Goal: Information Seeking & Learning: Learn about a topic

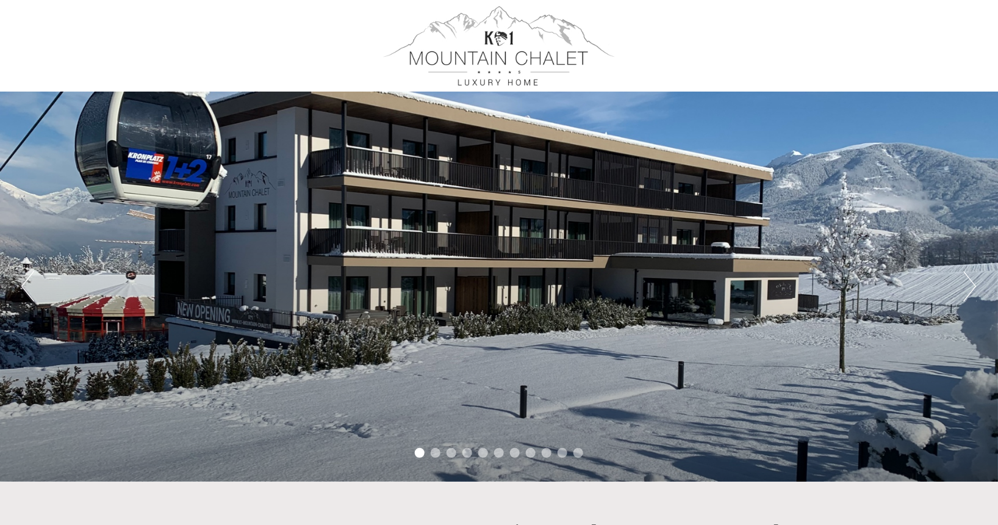
click at [972, 285] on button "Next" at bounding box center [970, 286] width 13 height 31
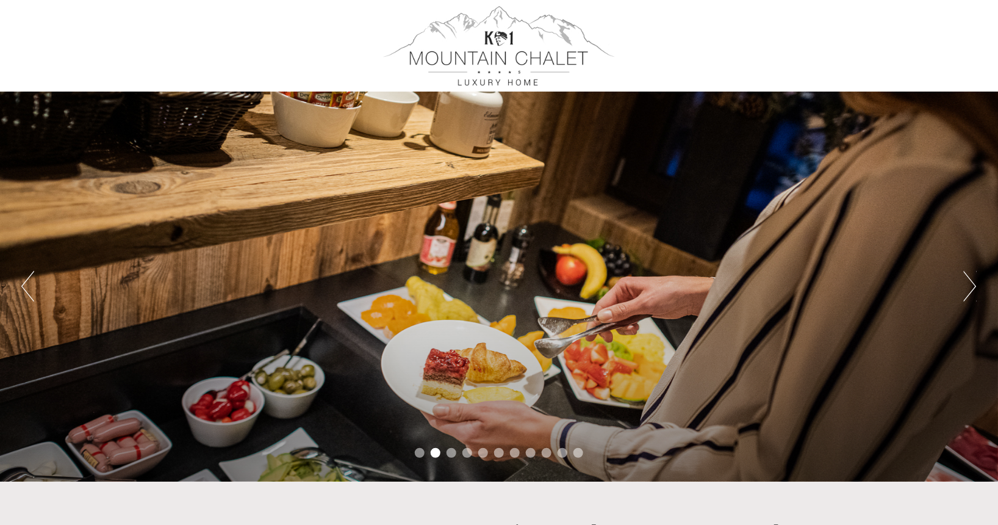
click at [972, 285] on button "Next" at bounding box center [970, 286] width 13 height 31
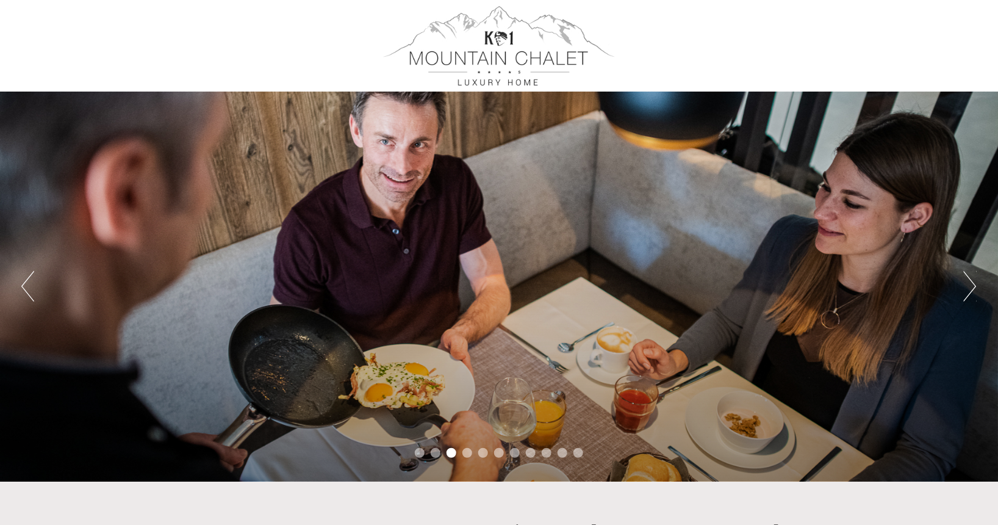
click at [972, 285] on button "Next" at bounding box center [970, 286] width 13 height 31
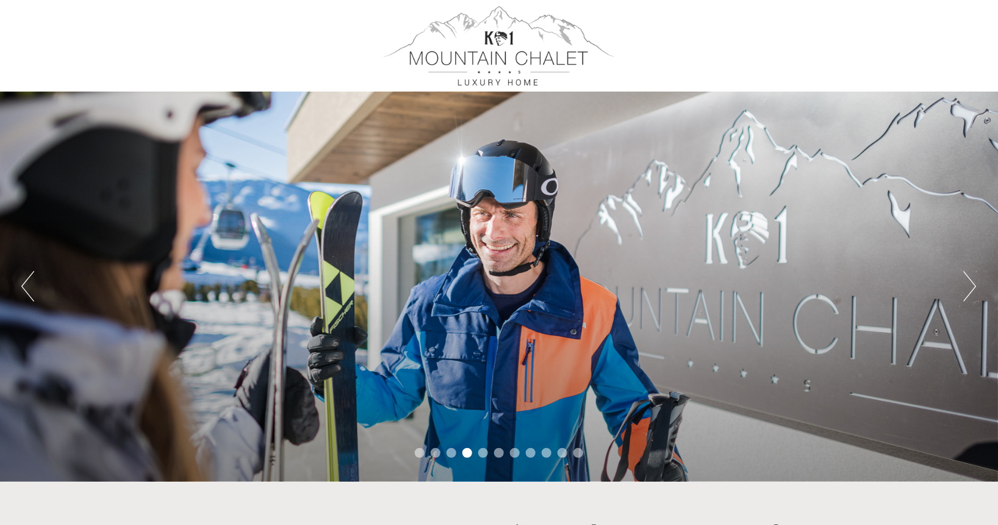
click at [972, 285] on button "Next" at bounding box center [970, 286] width 13 height 31
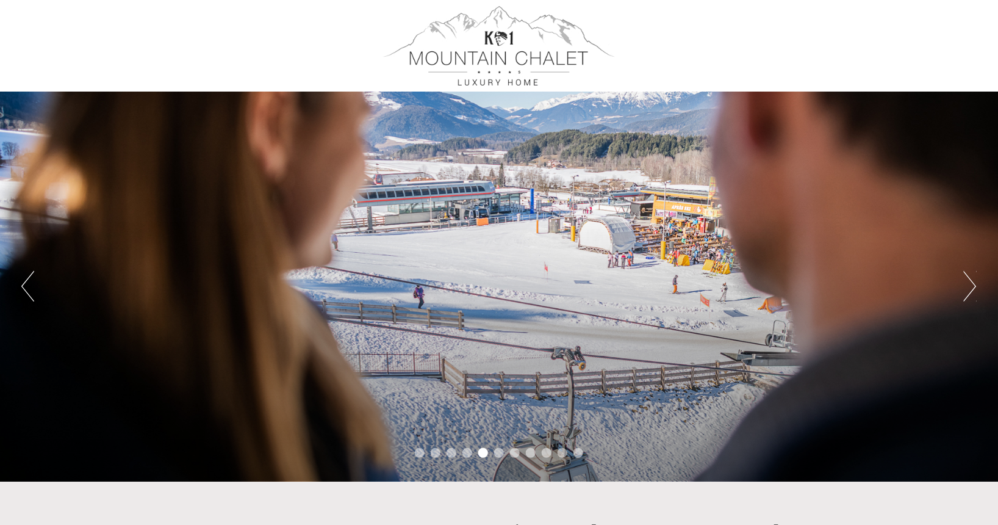
click at [972, 286] on button "Next" at bounding box center [970, 286] width 13 height 31
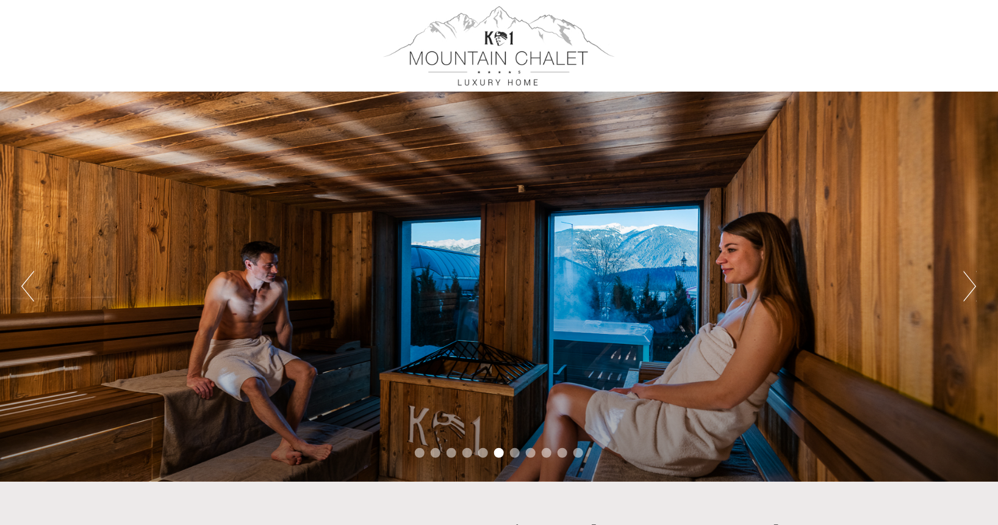
click at [972, 286] on button "Next" at bounding box center [970, 286] width 13 height 31
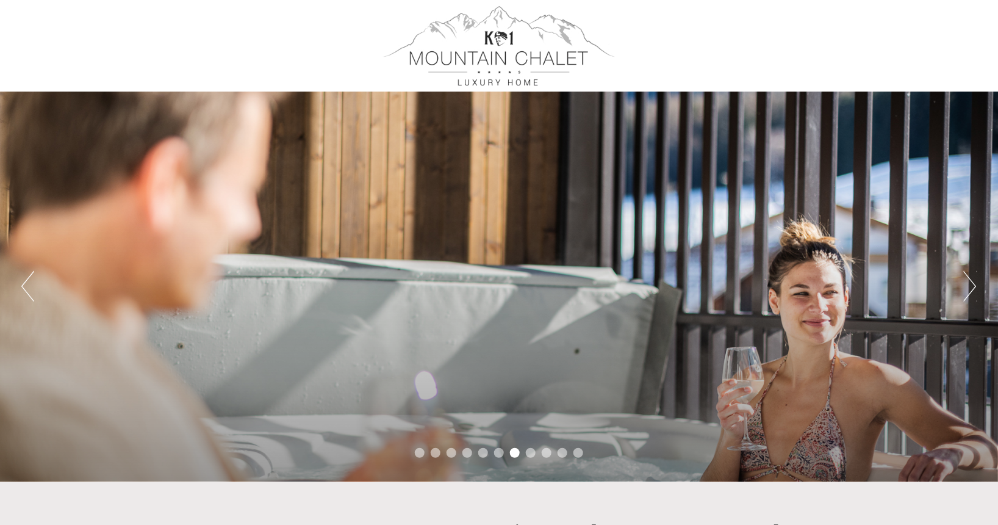
click at [972, 286] on button "Next" at bounding box center [970, 286] width 13 height 31
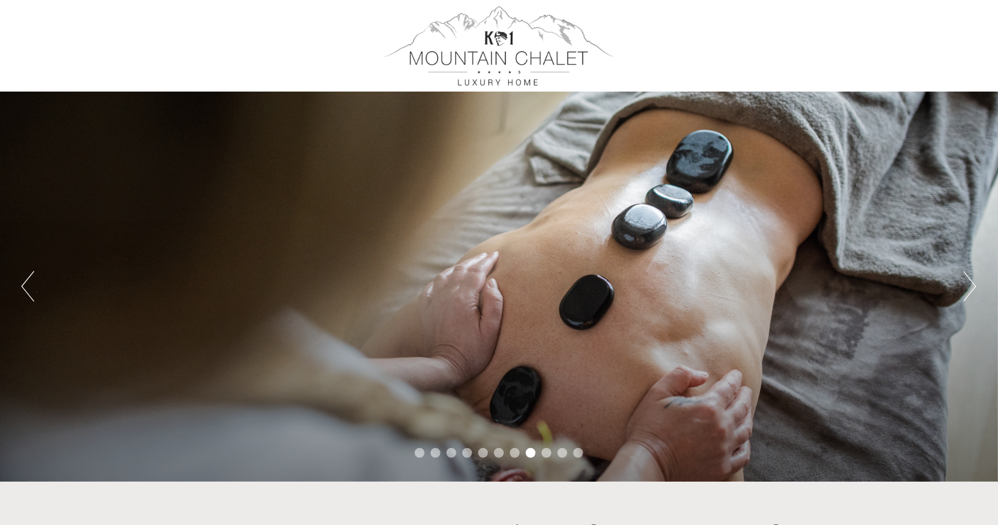
click at [972, 286] on button "Next" at bounding box center [970, 286] width 13 height 31
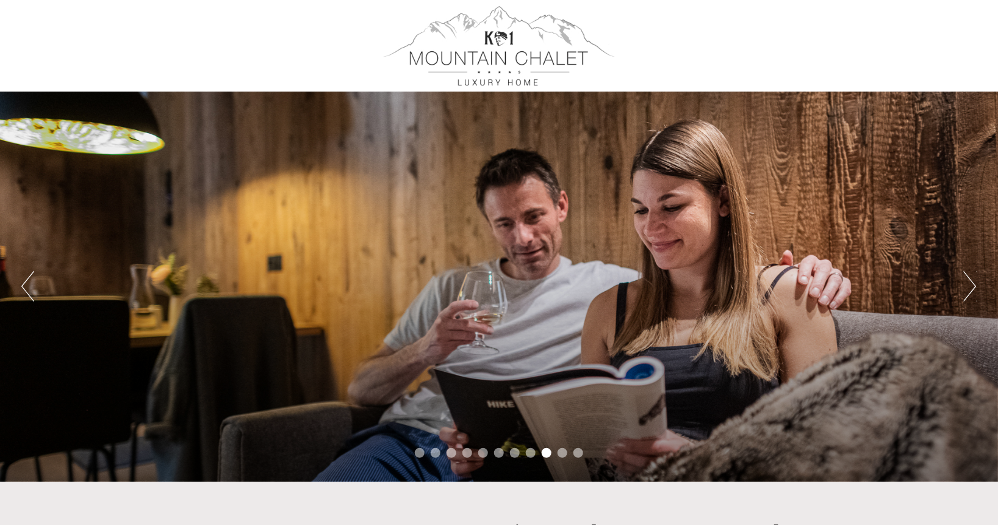
click at [972, 286] on button "Next" at bounding box center [970, 286] width 13 height 31
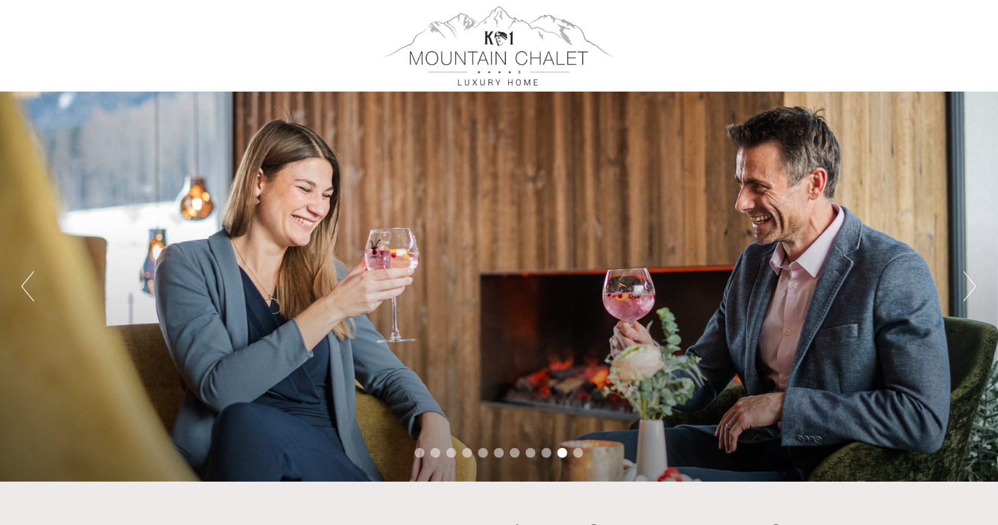
click at [972, 286] on button "Next" at bounding box center [970, 286] width 13 height 31
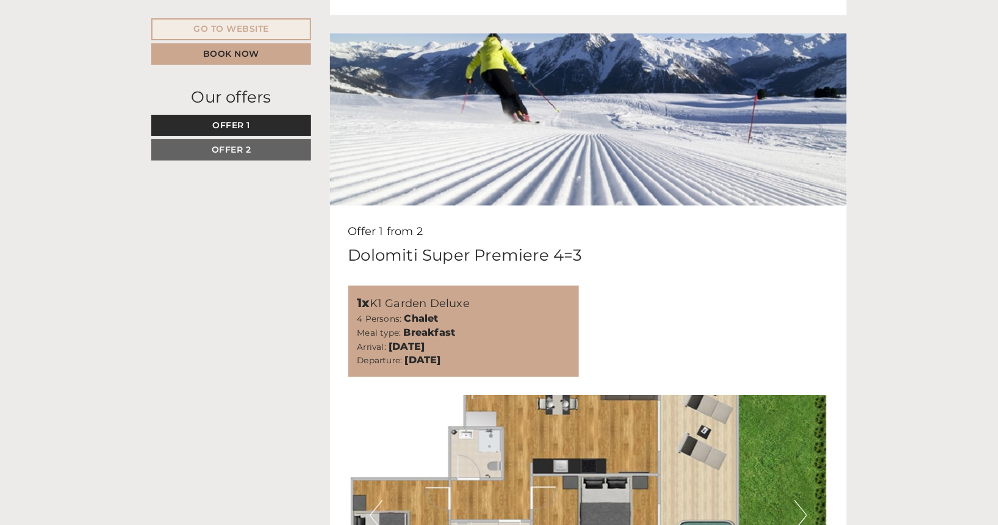
scroll to position [596, 0]
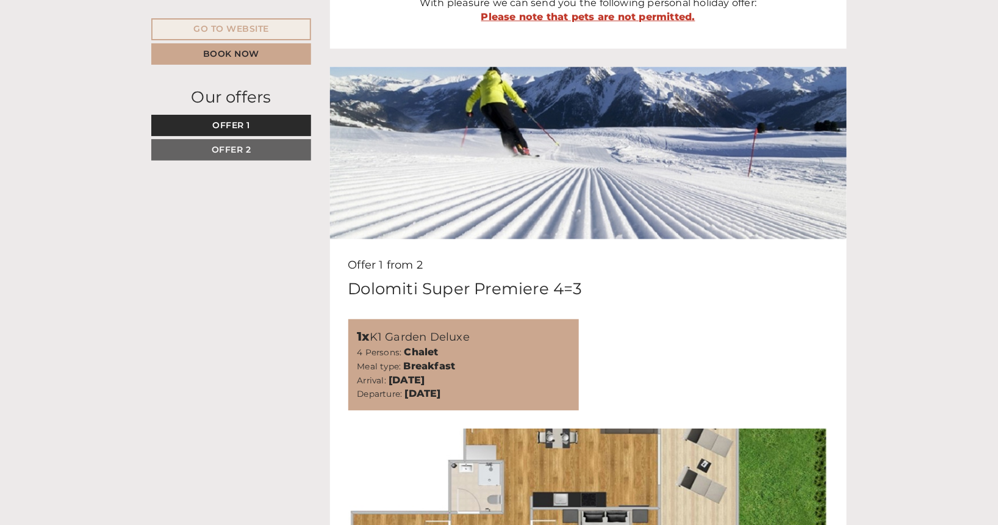
drag, startPoint x: 357, startPoint y: 339, endPoint x: 475, endPoint y: 337, distance: 117.8
click at [475, 337] on div "1x K1 Garden Deluxe 4 Persons: Chalet Meal type: Breakfast Arrival: Monday, 15.…" at bounding box center [463, 365] width 231 height 92
copy div "1x K1 Garden Deluxe"
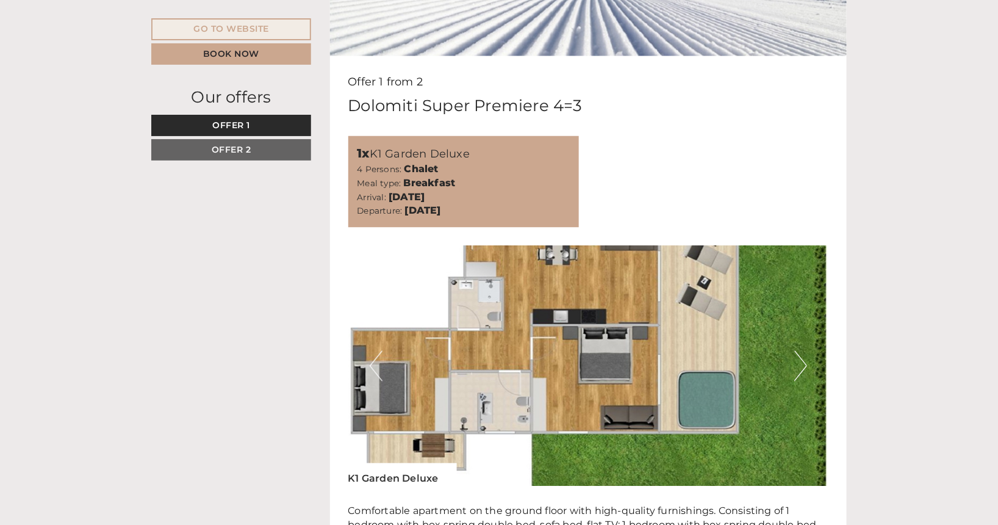
scroll to position [840, 0]
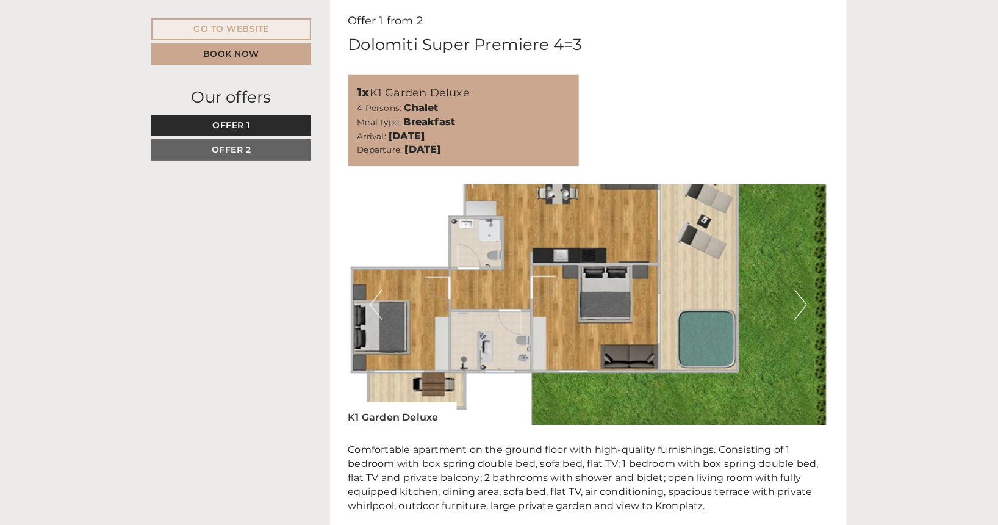
click at [802, 314] on button "Next" at bounding box center [800, 305] width 13 height 31
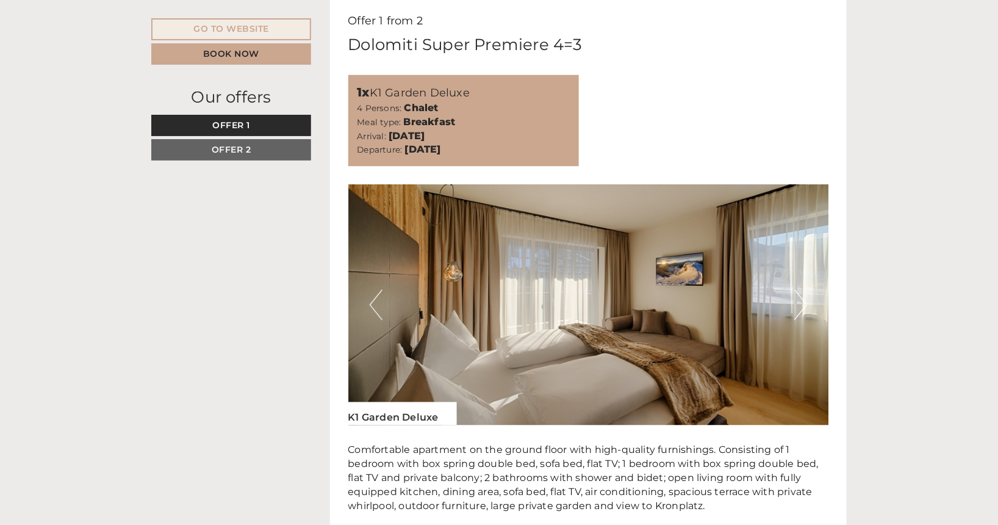
click at [800, 306] on button "Next" at bounding box center [800, 305] width 13 height 31
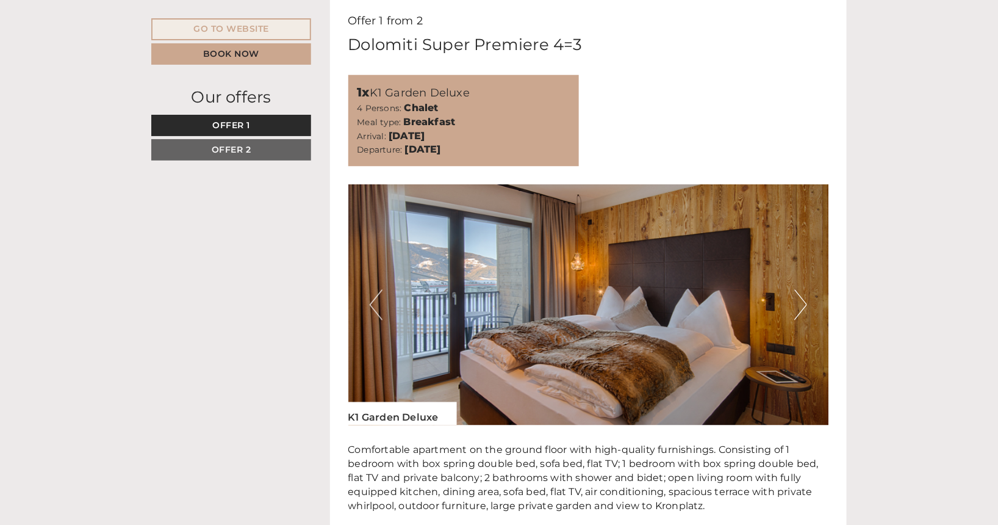
click at [800, 306] on button "Next" at bounding box center [800, 305] width 13 height 31
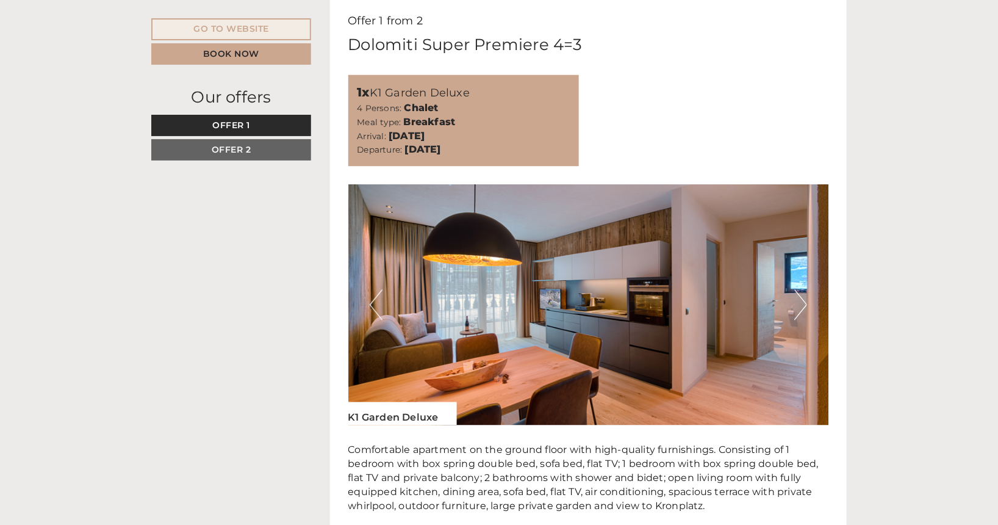
click at [800, 306] on button "Next" at bounding box center [800, 305] width 13 height 31
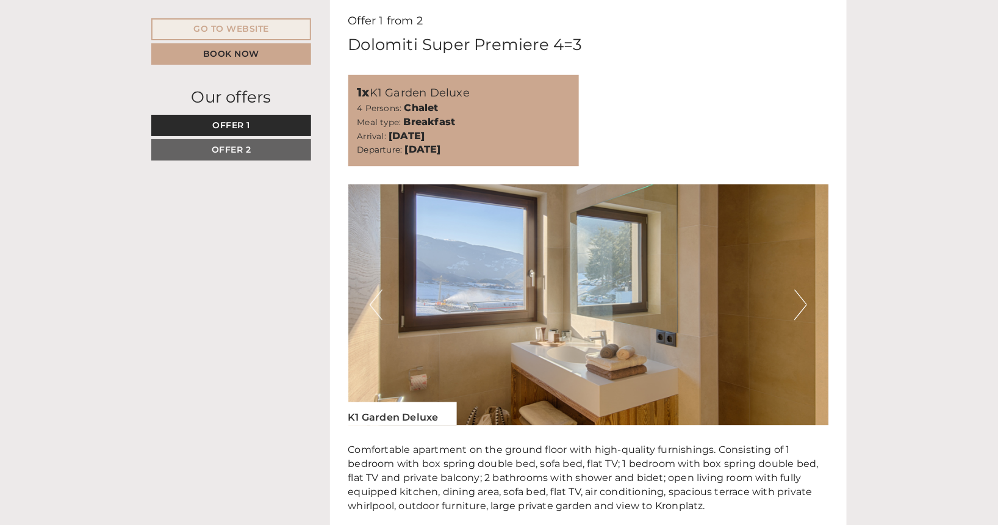
click at [800, 307] on button "Next" at bounding box center [800, 305] width 13 height 31
click at [806, 307] on button "Next" at bounding box center [800, 305] width 13 height 31
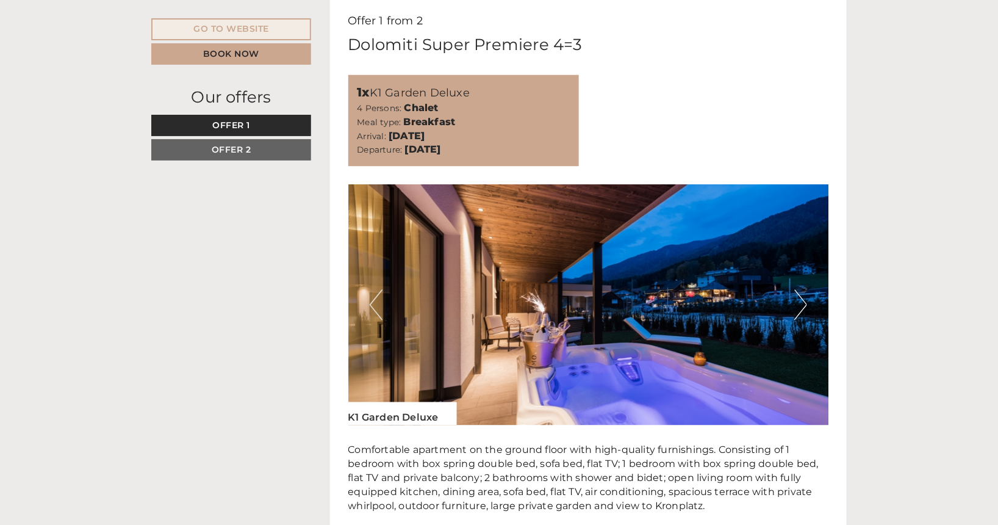
click at [805, 306] on button "Next" at bounding box center [800, 305] width 13 height 31
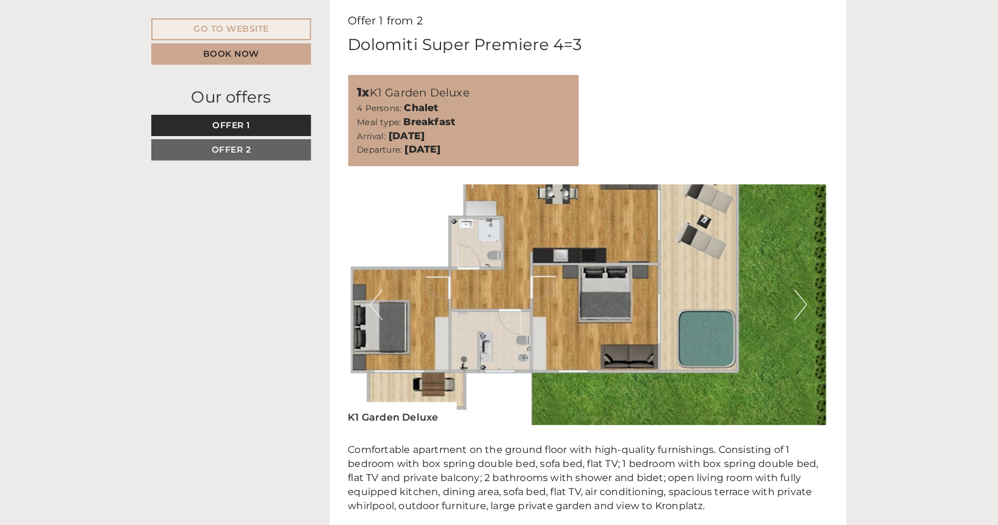
click at [805, 306] on button "Next" at bounding box center [800, 305] width 13 height 31
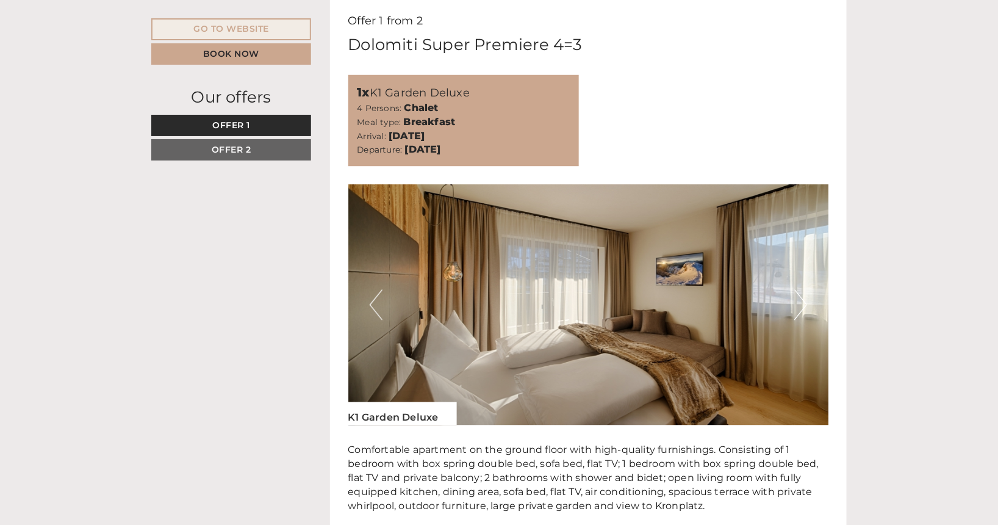
click at [805, 307] on button "Next" at bounding box center [800, 305] width 13 height 31
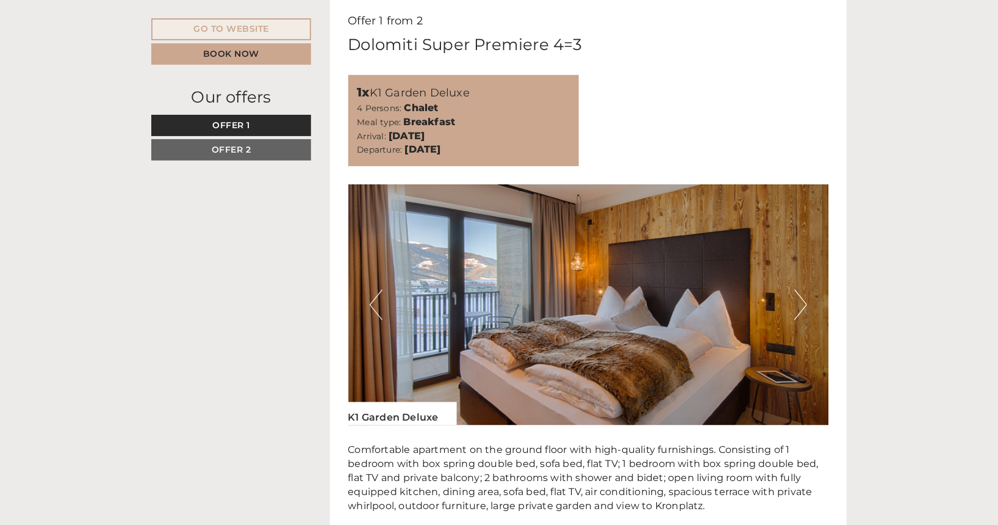
click at [805, 307] on button "Next" at bounding box center [800, 305] width 13 height 31
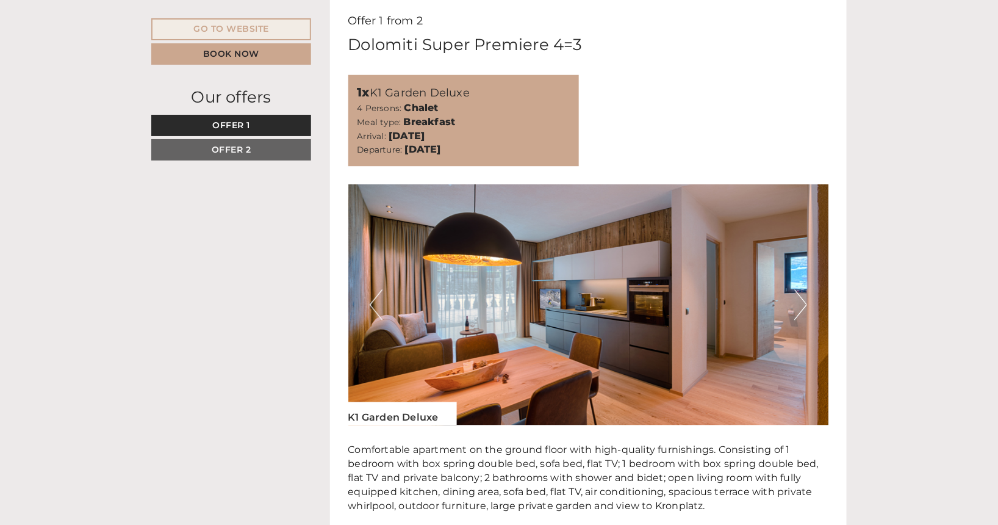
click at [800, 306] on button "Next" at bounding box center [800, 305] width 13 height 31
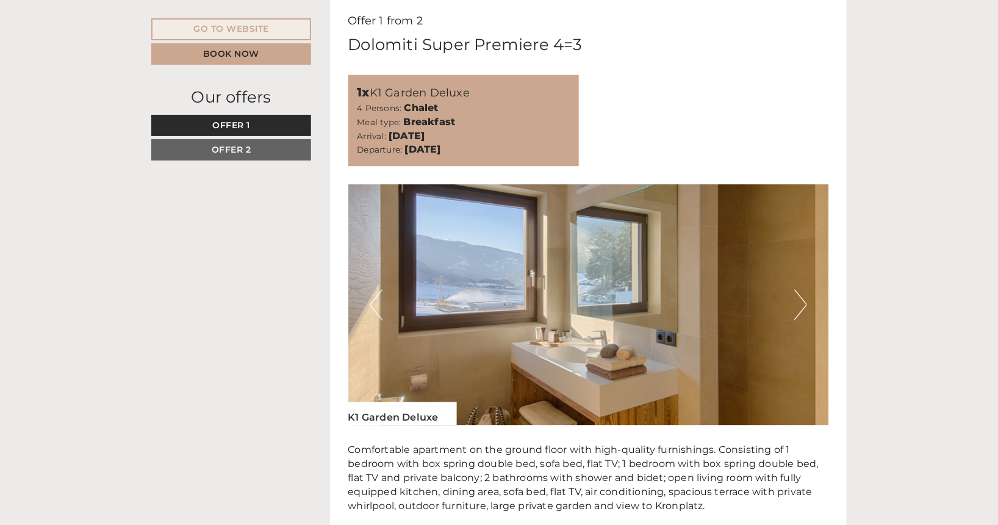
click at [807, 303] on img at bounding box center [588, 305] width 481 height 240
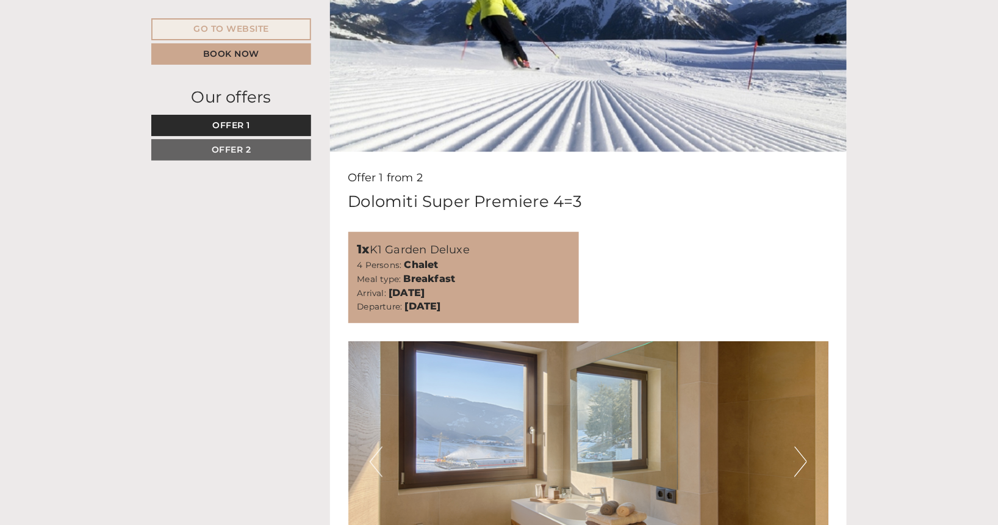
scroll to position [616, 0]
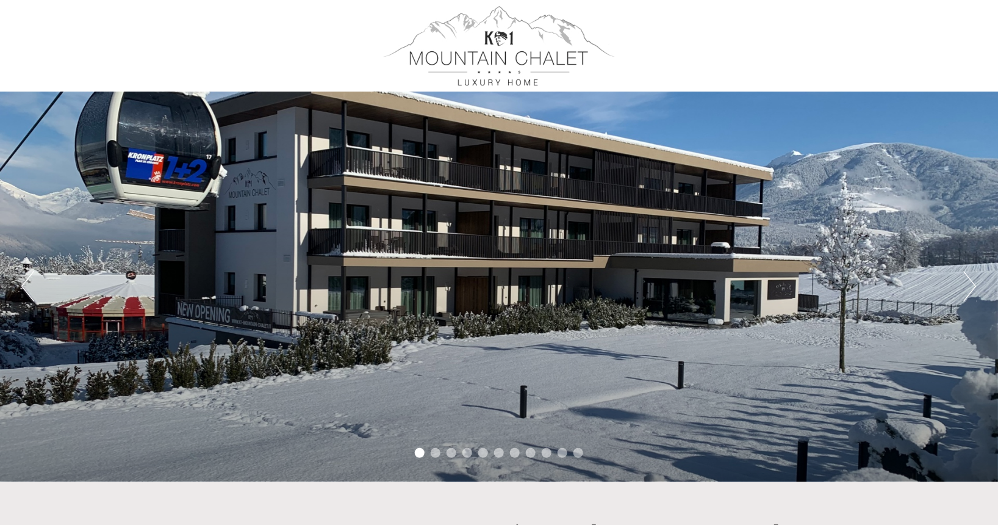
click at [973, 289] on button "Next" at bounding box center [970, 286] width 13 height 31
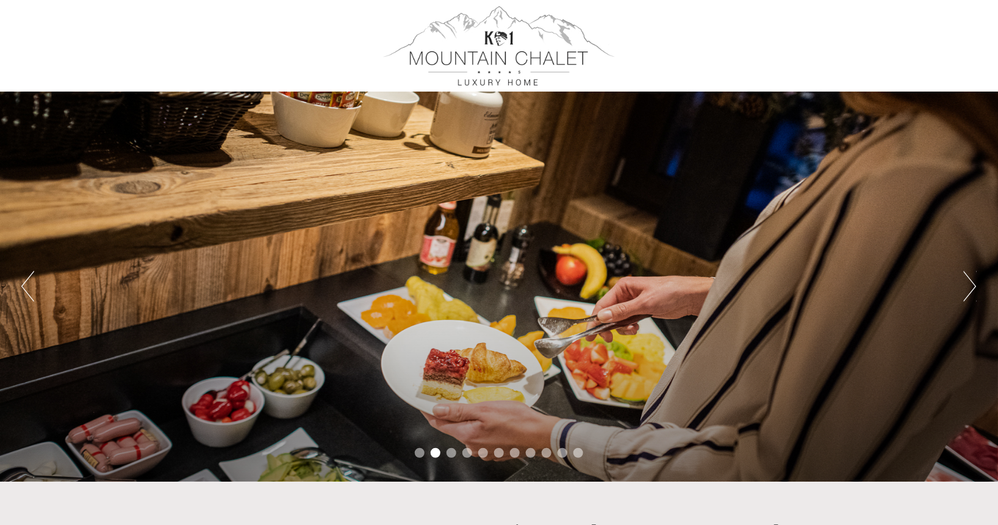
click at [973, 289] on button "Next" at bounding box center [970, 286] width 13 height 31
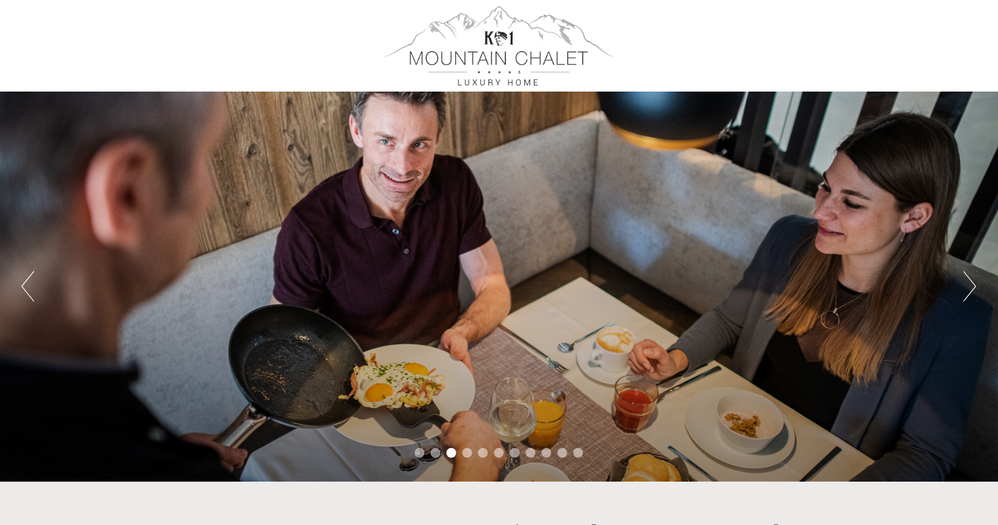
click at [973, 289] on button "Next" at bounding box center [970, 286] width 13 height 31
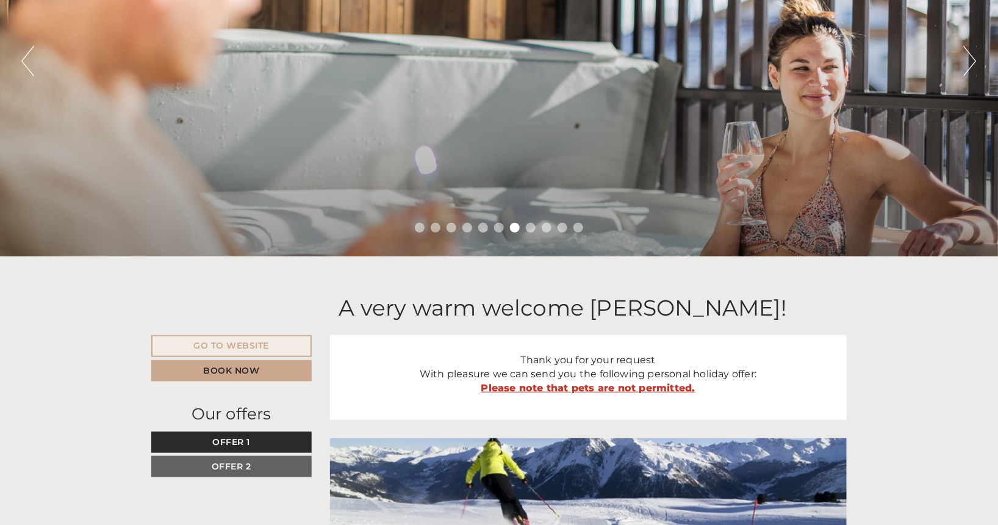
scroll to position [229, 0]
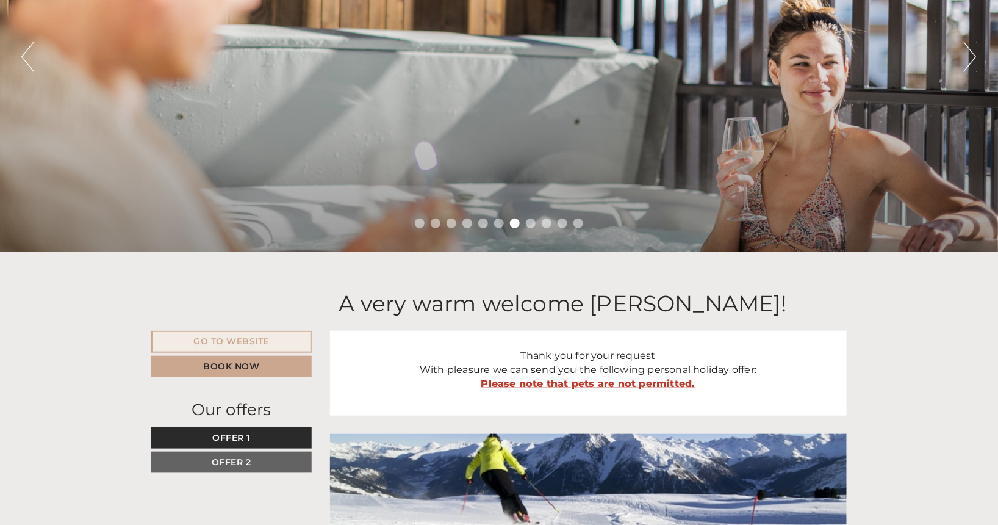
click at [969, 66] on button "Next" at bounding box center [970, 56] width 13 height 31
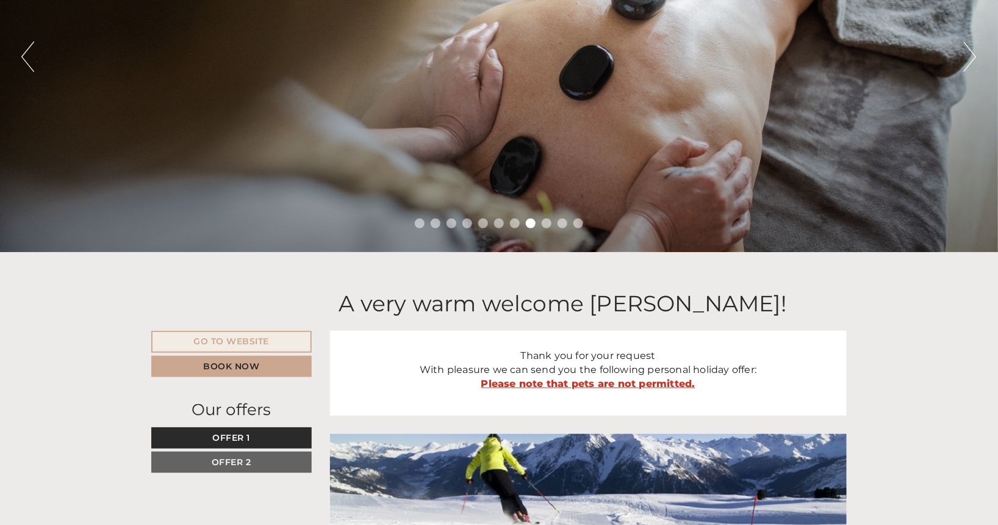
click at [969, 66] on button "Next" at bounding box center [970, 56] width 13 height 31
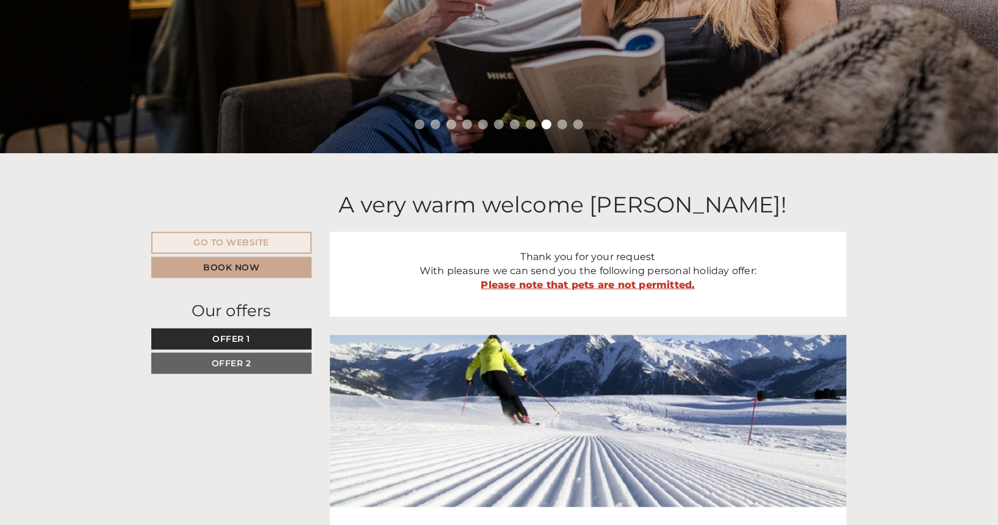
scroll to position [412, 0]
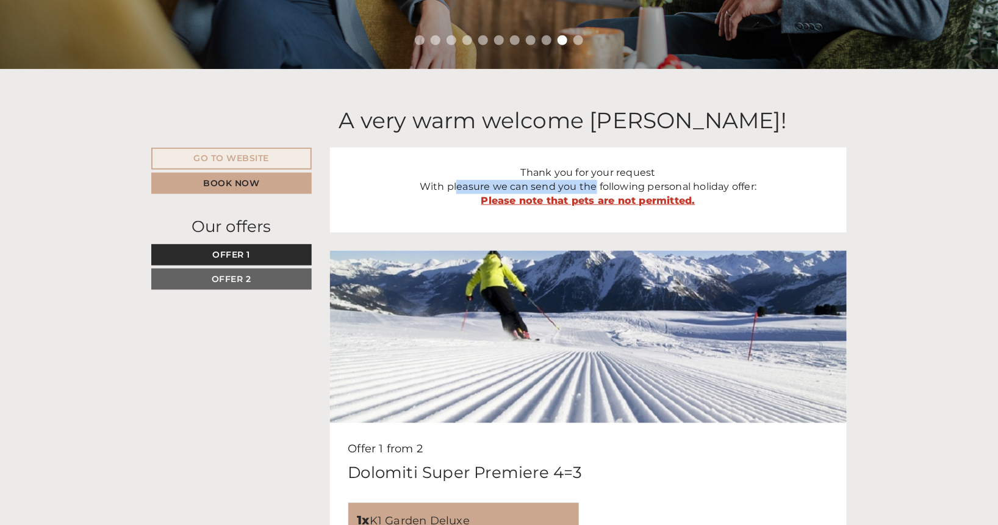
drag, startPoint x: 454, startPoint y: 189, endPoint x: 602, endPoint y: 184, distance: 147.7
click at [597, 184] on p "Thank you for your request With pleasure we can send you the following personal…" at bounding box center [588, 187] width 481 height 42
click at [628, 185] on p "Thank you for your request With pleasure we can send you the following personal…" at bounding box center [588, 187] width 481 height 42
drag, startPoint x: 628, startPoint y: 186, endPoint x: 646, endPoint y: 186, distance: 18.3
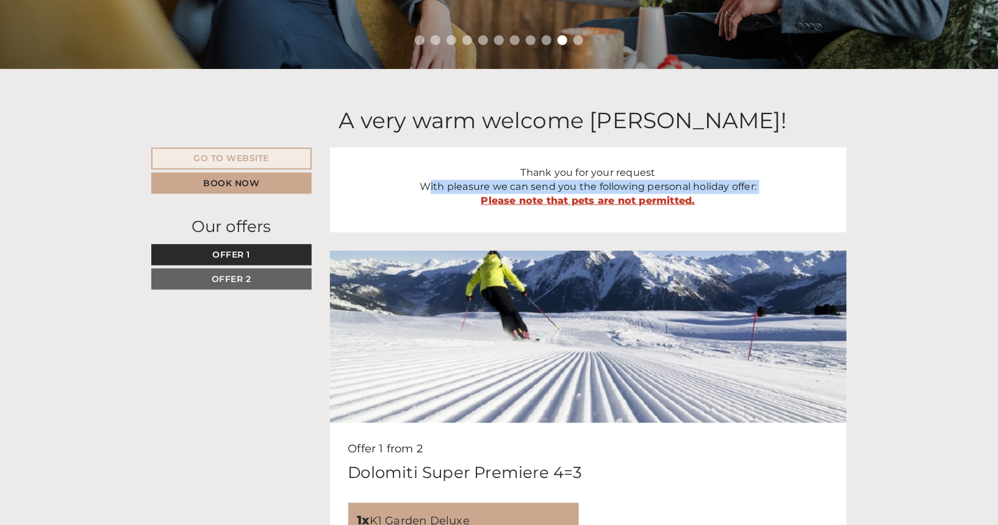
click at [628, 186] on p "Thank you for your request With pleasure we can send you the following personal…" at bounding box center [588, 187] width 481 height 42
drag, startPoint x: 666, startPoint y: 186, endPoint x: 654, endPoint y: 186, distance: 11.6
click at [665, 186] on p "Thank you for your request With pleasure we can send you the following personal…" at bounding box center [588, 187] width 481 height 42
click at [643, 182] on p "Thank you for your request With pleasure we can send you the following personal…" at bounding box center [588, 187] width 481 height 42
click at [602, 202] on strong "Please note that pets are not permitted." at bounding box center [588, 201] width 214 height 12
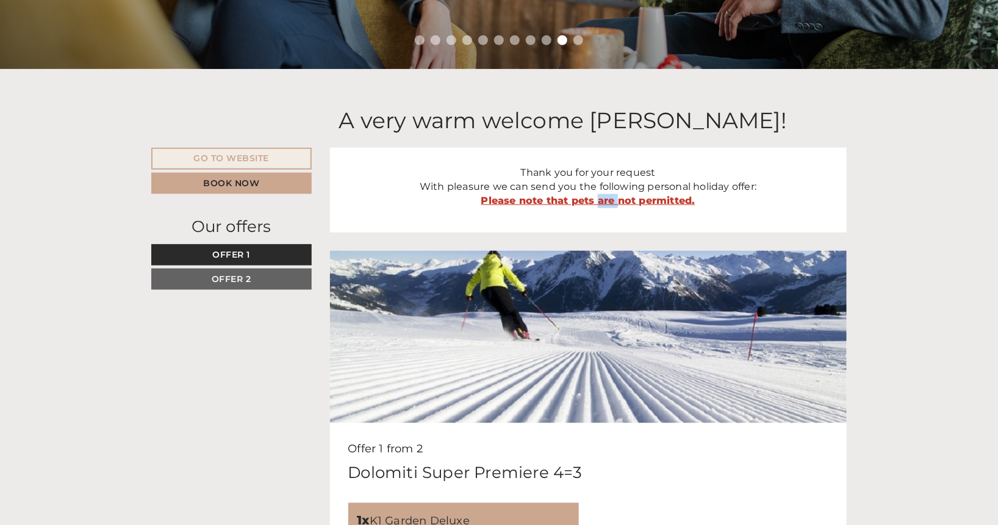
click at [602, 202] on strong "Please note that pets are not permitted." at bounding box center [588, 201] width 214 height 12
click at [628, 199] on strong "Please note that pets are not permitted." at bounding box center [588, 201] width 214 height 12
click at [627, 199] on strong "Please note that pets are not permitted." at bounding box center [588, 201] width 214 height 12
click at [599, 200] on strong "Please note that pets are not permitted." at bounding box center [588, 201] width 214 height 12
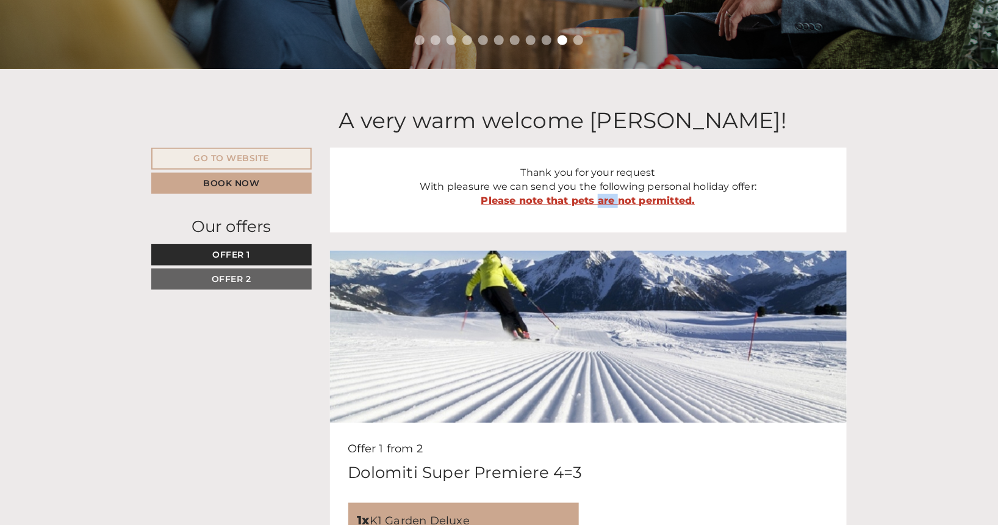
click at [599, 200] on strong "Please note that pets are not permitted." at bounding box center [588, 201] width 214 height 12
click at [583, 200] on strong "Please note that pets are not permitted." at bounding box center [588, 201] width 214 height 12
drag, startPoint x: 583, startPoint y: 200, endPoint x: 567, endPoint y: 200, distance: 16.5
click at [583, 200] on strong "Please note that pets are not permitted." at bounding box center [588, 201] width 214 height 12
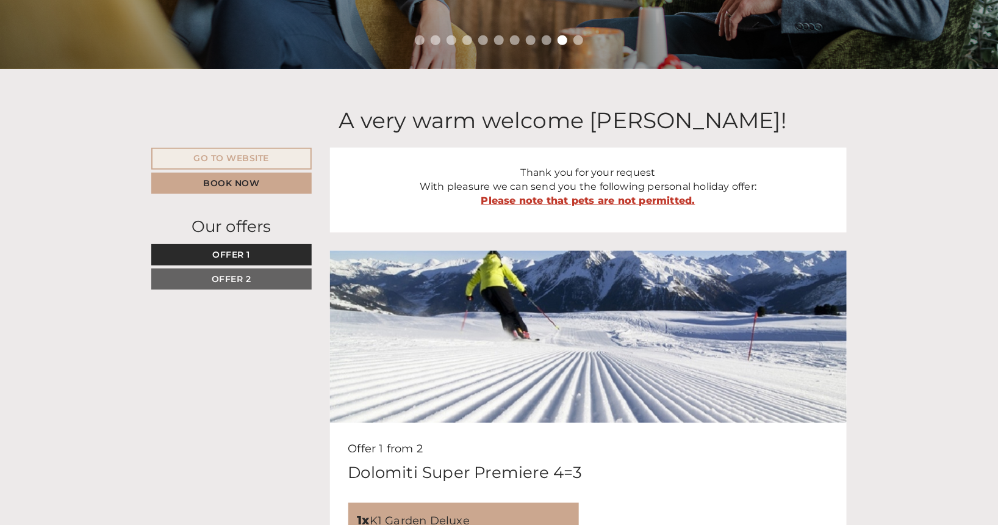
click at [567, 200] on strong "Please note that pets are not permitted." at bounding box center [588, 201] width 214 height 12
drag, startPoint x: 567, startPoint y: 200, endPoint x: 555, endPoint y: 200, distance: 12.2
click at [566, 200] on strong "Please note that pets are not permitted." at bounding box center [588, 201] width 214 height 12
click at [555, 200] on strong "Please note that pets are not permitted." at bounding box center [588, 201] width 214 height 12
click at [530, 200] on strong "Please note that pets are not permitted." at bounding box center [588, 201] width 214 height 12
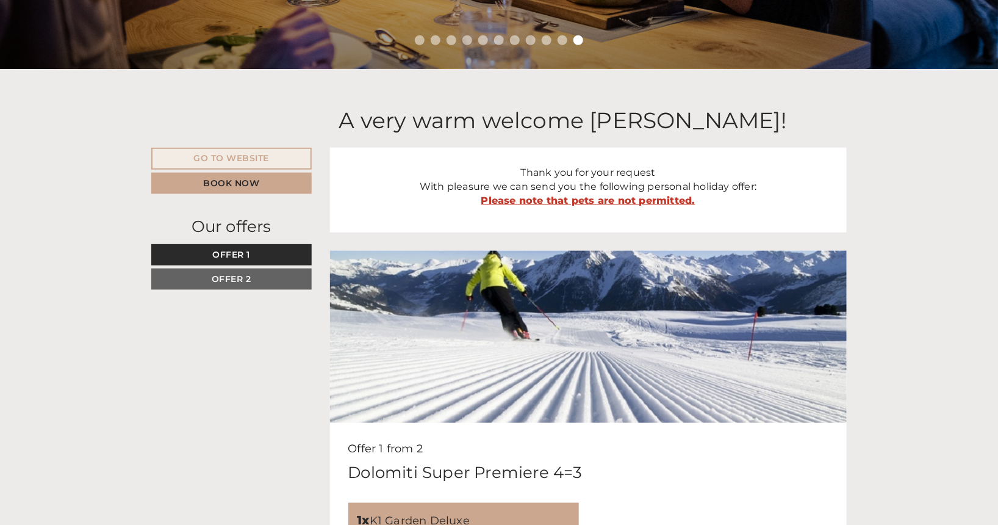
click at [556, 199] on strong "Please note that pets are not permitted." at bounding box center [588, 201] width 214 height 12
drag, startPoint x: 556, startPoint y: 199, endPoint x: 573, endPoint y: 201, distance: 17.1
click at [556, 200] on strong "Please note that pets are not permitted." at bounding box center [588, 201] width 214 height 12
click at [573, 201] on strong "Please note that pets are not permitted." at bounding box center [588, 201] width 214 height 12
click at [569, 201] on strong "Please note that pets are not permitted." at bounding box center [588, 201] width 214 height 12
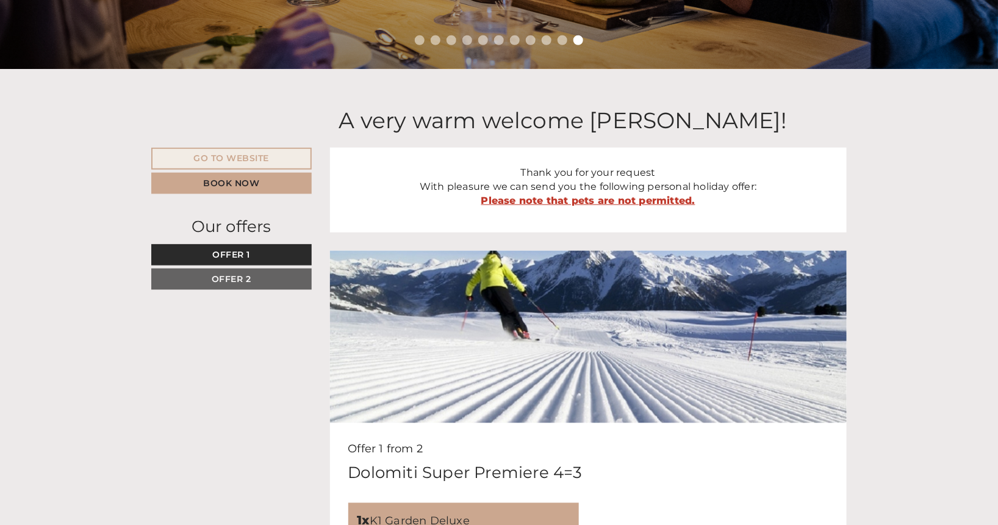
click at [556, 201] on strong "Please note that pets are not permitted." at bounding box center [588, 201] width 214 height 12
click at [578, 199] on strong "Please note that pets are not permitted." at bounding box center [588, 201] width 214 height 12
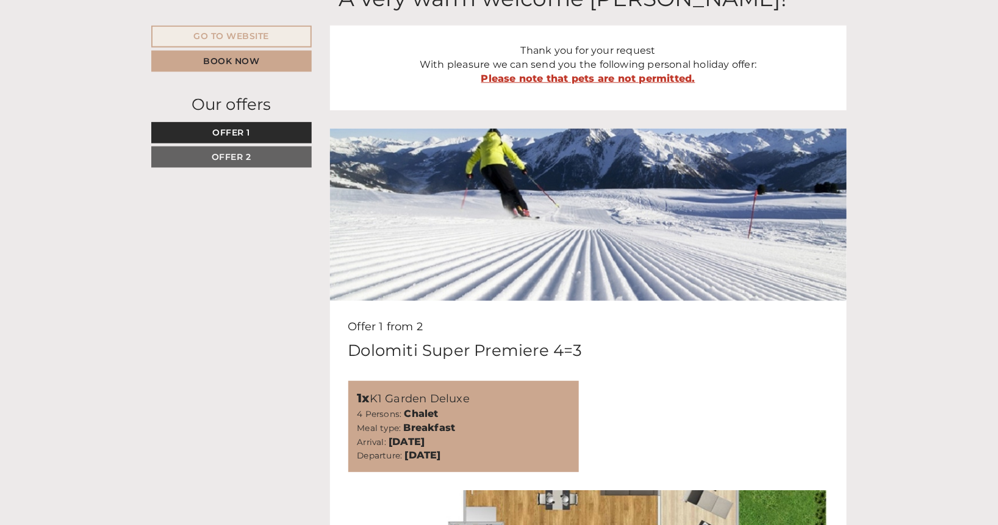
scroll to position [229, 0]
